Goal: Check status: Check status

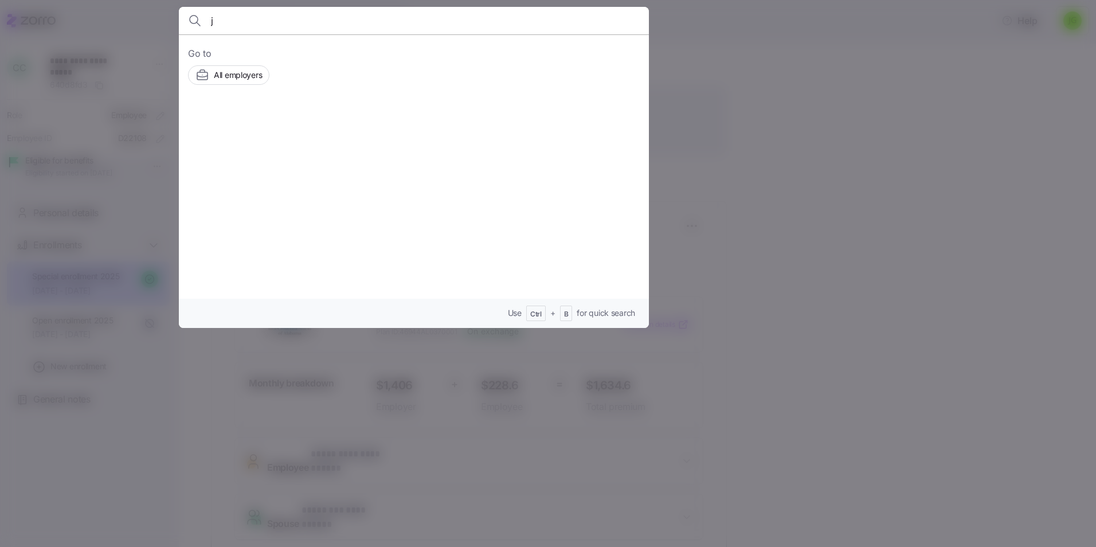
scroll to position [27, 0]
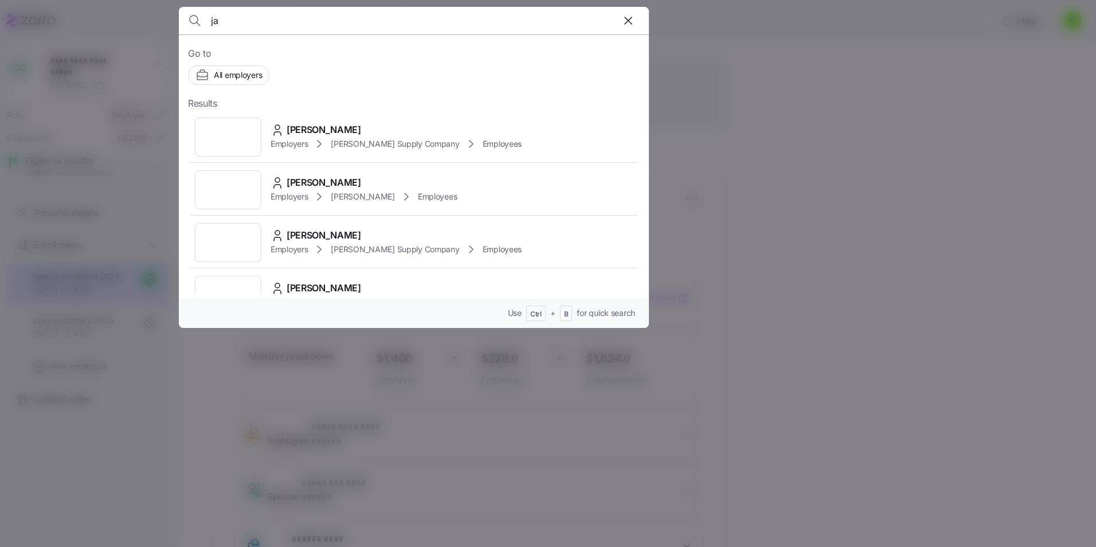
type input "j"
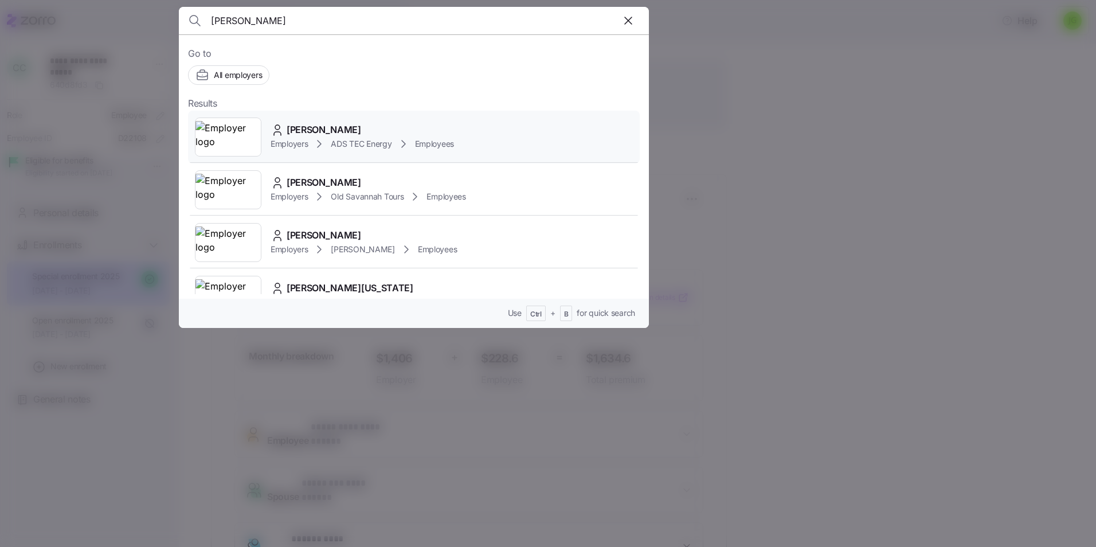
type input "[PERSON_NAME]"
click at [302, 128] on span "[PERSON_NAME]" at bounding box center [324, 130] width 75 height 14
